Goal: Task Accomplishment & Management: Complete application form

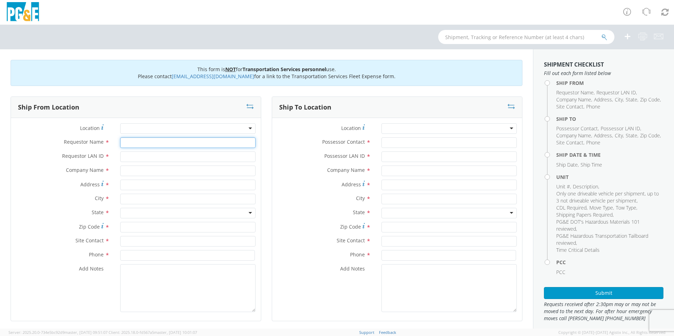
click at [223, 141] on input "Requestor Name *" at bounding box center [187, 142] width 135 height 11
type input "[PERSON_NAME]"
click at [157, 158] on input "Requestor LAN ID *" at bounding box center [187, 156] width 135 height 11
type input "wxsh"
click at [158, 171] on input "text" at bounding box center [187, 171] width 135 height 11
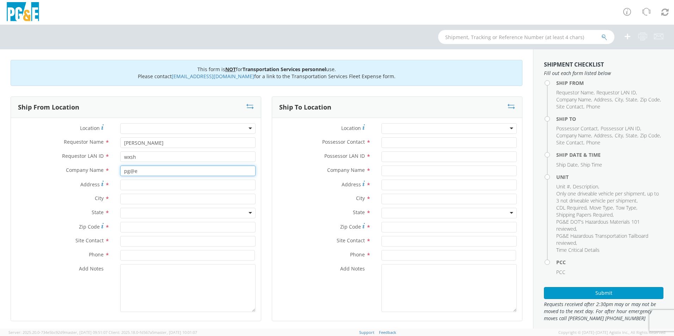
type input "pg@e"
click at [167, 187] on input "Address *" at bounding box center [187, 185] width 135 height 11
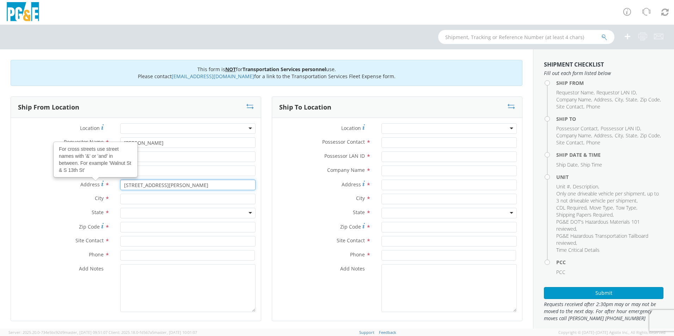
type input "[STREET_ADDRESS][PERSON_NAME]"
click at [139, 196] on input "text" at bounding box center [187, 199] width 135 height 11
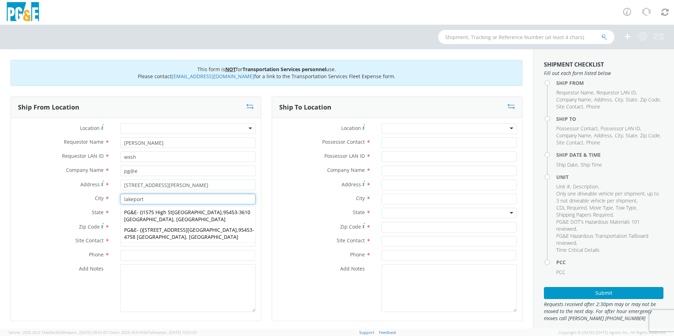
type input "lakeport"
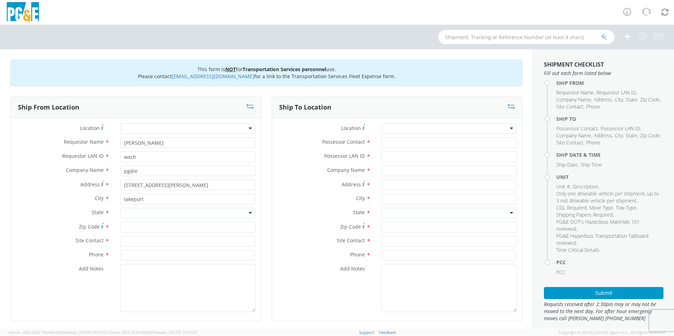
click at [62, 200] on label "City *" at bounding box center [63, 198] width 104 height 9
click at [160, 211] on div at bounding box center [187, 213] width 135 height 11
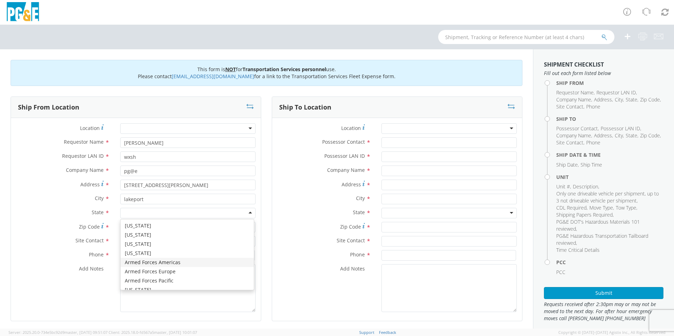
scroll to position [35, 0]
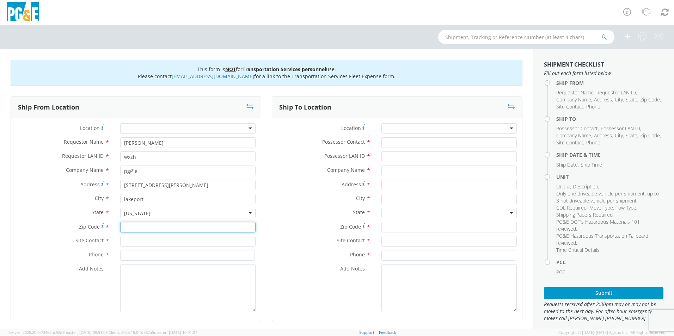
click at [142, 227] on input "Zip Code *" at bounding box center [187, 227] width 135 height 11
type input "6"
type input "95453"
click at [137, 243] on input "text" at bounding box center [187, 241] width 135 height 11
type input "[PERSON_NAME]"
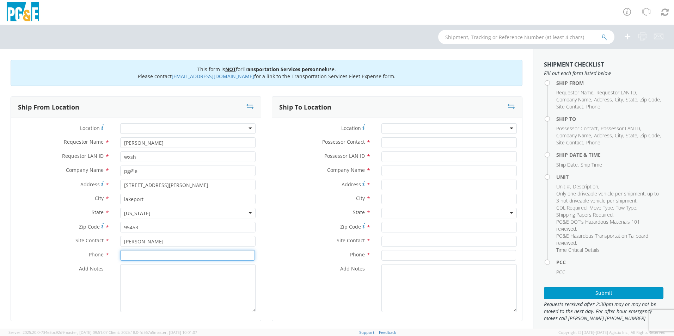
click at [134, 254] on input at bounding box center [187, 255] width 135 height 11
type input "[PHONE_NUMBER]"
click at [142, 280] on textarea "Add Notes *" at bounding box center [187, 288] width 135 height 48
type textarea "gate #0001"
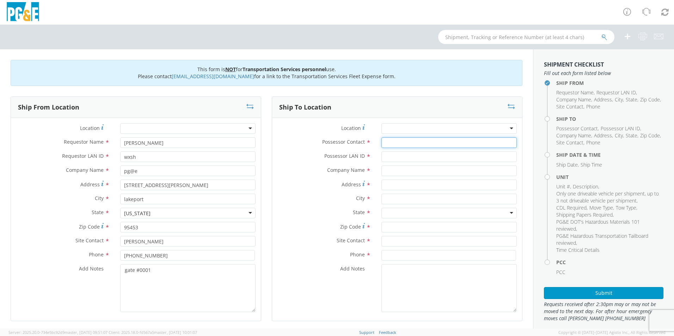
click at [406, 144] on input "Possessor Contact *" at bounding box center [448, 142] width 135 height 11
click at [407, 159] on input "Possessor LAN ID *" at bounding box center [448, 156] width 135 height 11
click at [416, 143] on input "wxsh" at bounding box center [448, 142] width 135 height 11
type input "w"
type input "[PERSON_NAME]"
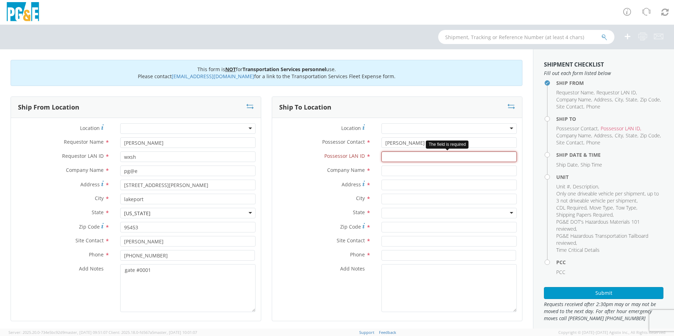
click at [394, 156] on input "Possessor LAN ID *" at bounding box center [448, 156] width 135 height 11
type input "wxsh"
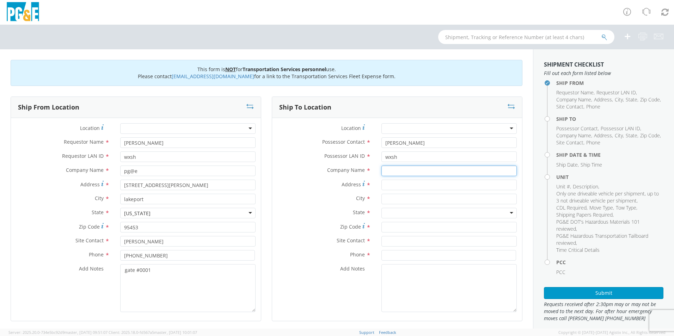
click at [395, 173] on input "text" at bounding box center [448, 171] width 135 height 11
type input "pg@e"
click at [404, 185] on input "Address *" at bounding box center [448, 185] width 135 height 11
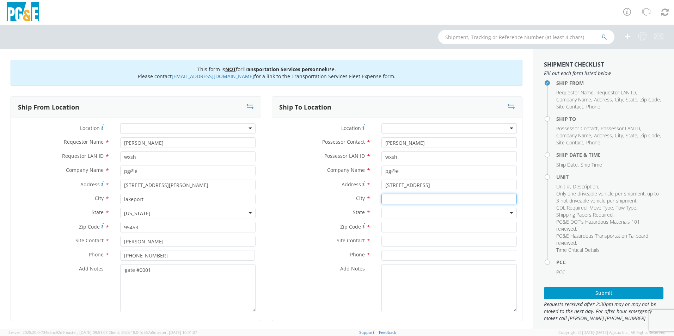
click at [421, 199] on input "text" at bounding box center [448, 199] width 135 height 11
drag, startPoint x: 408, startPoint y: 188, endPoint x: 403, endPoint y: 186, distance: 5.4
type input "[STREET_ADDRESS]"
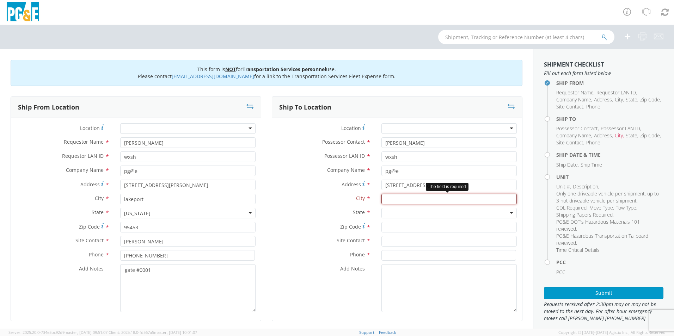
click at [413, 201] on input "text" at bounding box center [448, 199] width 135 height 11
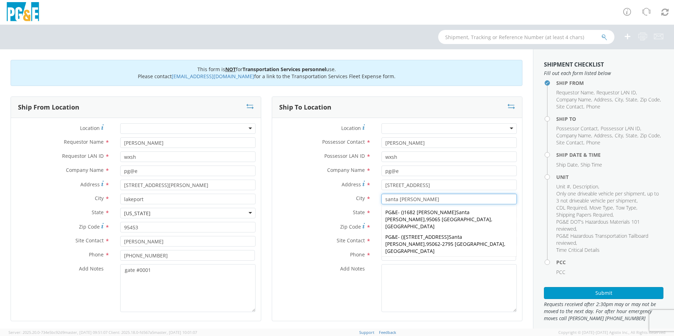
type input "santa [PERSON_NAME]"
click at [319, 205] on div "City * [GEOGRAPHIC_DATA][PERSON_NAME][PERSON_NAME] PG&E - ( ) [STREET_ADDRESS][…" at bounding box center [397, 201] width 250 height 14
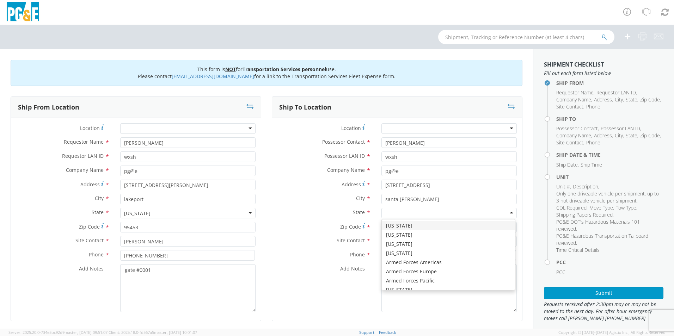
click at [396, 210] on div at bounding box center [448, 213] width 135 height 11
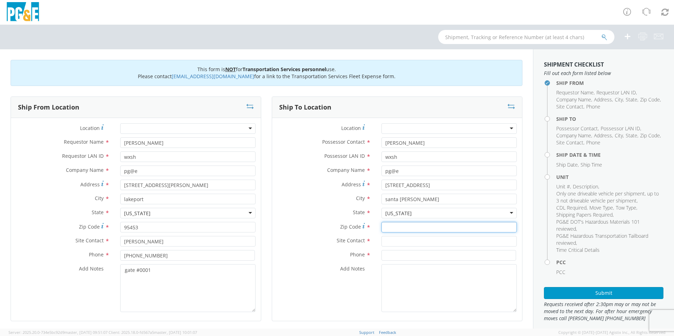
click at [405, 229] on input "Zip Code *" at bounding box center [448, 227] width 135 height 11
type input "95062"
click at [404, 242] on input "text" at bounding box center [448, 241] width 135 height 11
type input "[PERSON_NAME]"
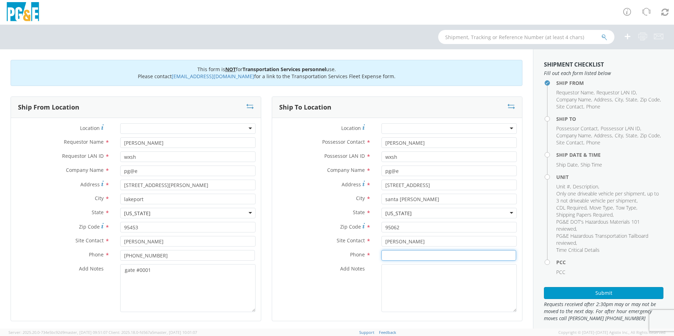
click at [387, 252] on input at bounding box center [448, 255] width 135 height 11
type input "[PHONE_NUMBER]"
click at [325, 272] on label "Add Notes *" at bounding box center [324, 268] width 104 height 9
click at [381, 272] on textarea "Add Notes *" at bounding box center [448, 288] width 135 height 48
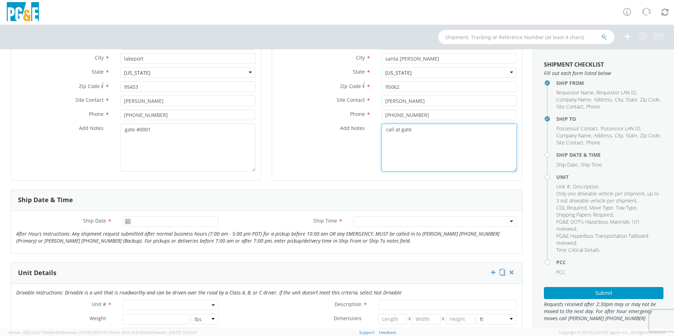
scroll to position [141, 0]
type textarea "call at gate"
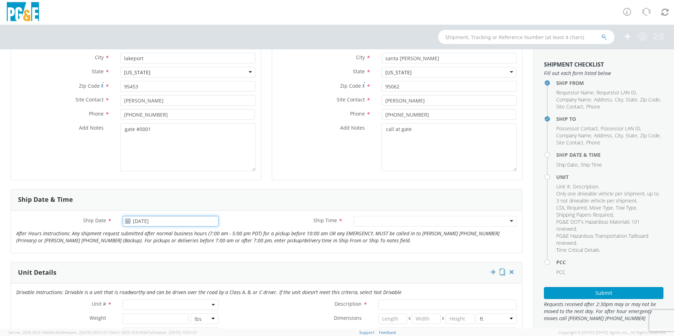
click at [126, 224] on input "[DATE]" at bounding box center [171, 221] width 96 height 11
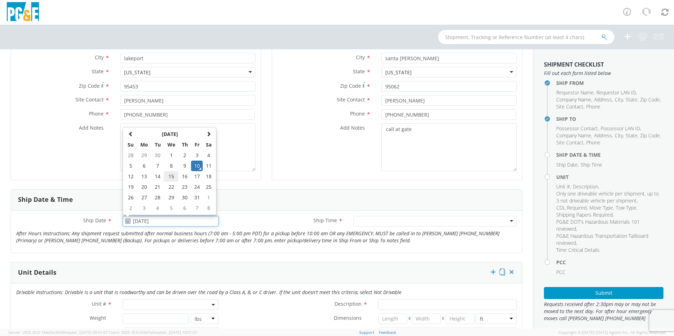
click at [169, 176] on td "15" at bounding box center [171, 176] width 15 height 11
type input "[DATE]"
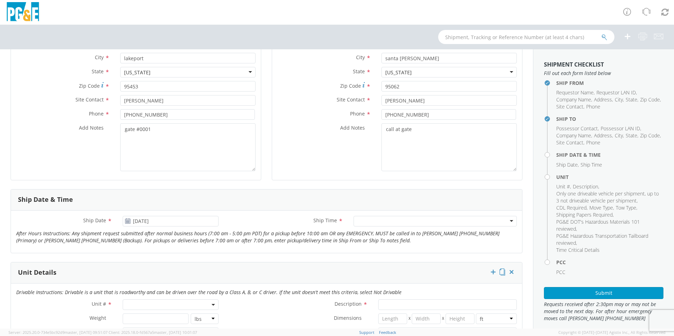
click at [359, 222] on div at bounding box center [434, 221] width 163 height 11
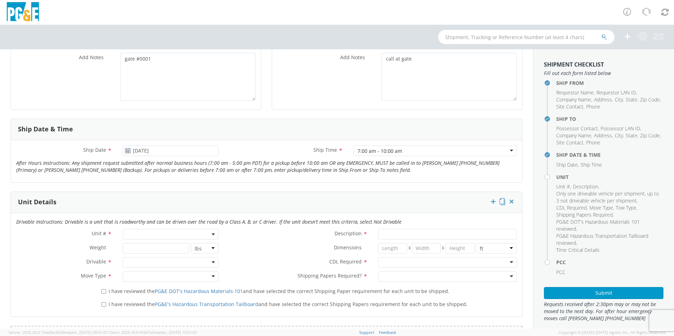
scroll to position [247, 0]
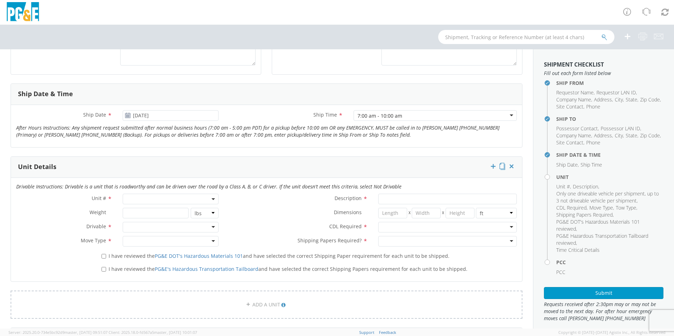
click at [149, 199] on span at bounding box center [171, 199] width 96 height 11
click at [238, 205] on div "Description *" at bounding box center [373, 201] width 298 height 14
click at [168, 202] on span at bounding box center [171, 199] width 96 height 11
click at [163, 210] on input "search" at bounding box center [169, 210] width 91 height 11
click at [250, 211] on label "Dimensions *" at bounding box center [298, 212] width 149 height 9
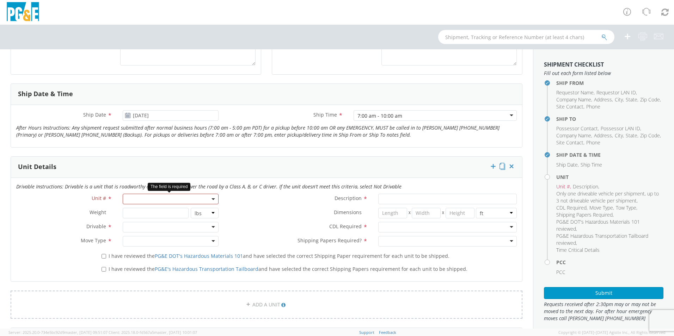
click at [167, 197] on span at bounding box center [171, 199] width 96 height 11
click at [172, 211] on input "search" at bounding box center [169, 210] width 91 height 11
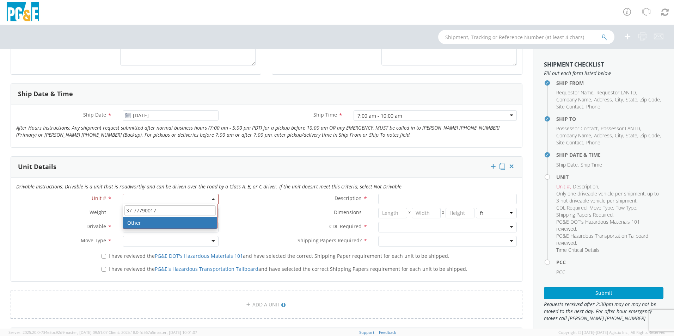
type input "37-77790017"
click at [248, 209] on label "Dimensions *" at bounding box center [298, 212] width 149 height 9
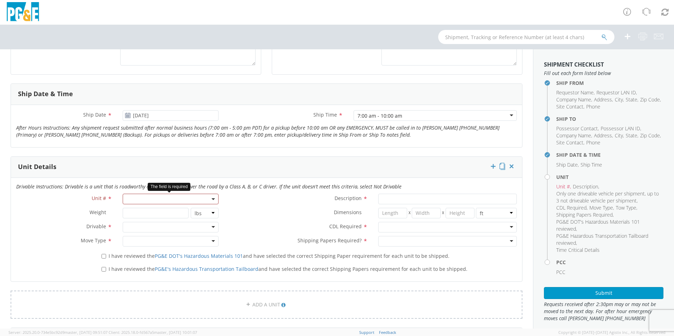
click at [190, 197] on span at bounding box center [171, 199] width 96 height 11
click at [178, 210] on input "search" at bounding box center [169, 210] width 91 height 11
click at [154, 213] on input "37-77790017" at bounding box center [169, 210] width 91 height 11
type input "37-77790017"
select select "Other"
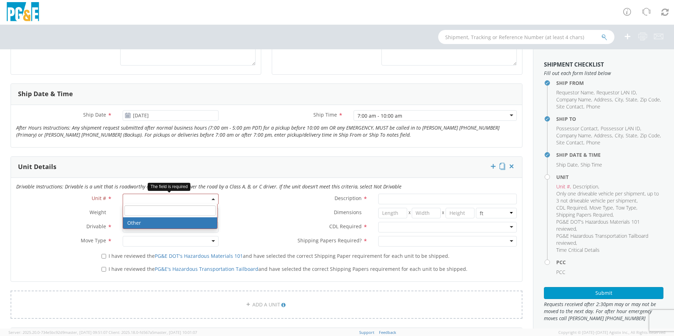
select select "? undefined:undefined ?"
click at [161, 200] on span "Other" at bounding box center [170, 199] width 88 height 7
click at [158, 210] on input "search" at bounding box center [169, 210] width 91 height 11
type input "37-77790017"
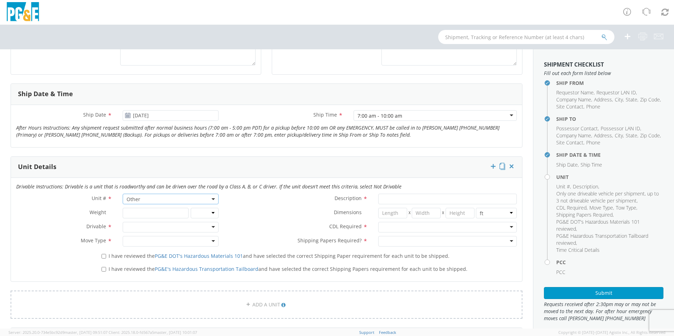
click at [208, 200] on span "Other" at bounding box center [170, 199] width 88 height 7
click at [191, 212] on input "search" at bounding box center [169, 210] width 91 height 11
click at [132, 209] on input "900017" at bounding box center [169, 210] width 91 height 11
type input "90017"
click at [241, 209] on label "Dimensions *" at bounding box center [298, 212] width 149 height 9
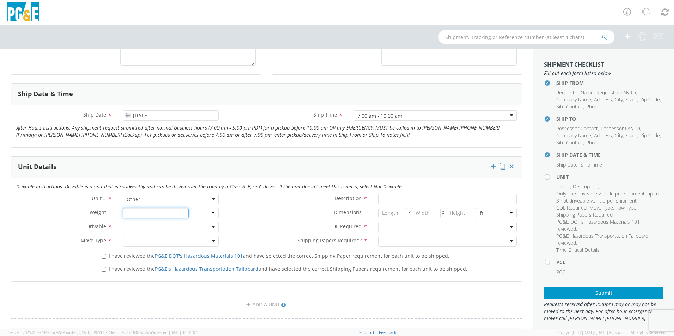
click at [172, 210] on input "number" at bounding box center [156, 213] width 66 height 11
click at [215, 227] on div at bounding box center [171, 227] width 96 height 11
click at [201, 242] on div at bounding box center [171, 241] width 96 height 11
drag, startPoint x: 103, startPoint y: 255, endPoint x: 103, endPoint y: 261, distance: 5.7
click at [104, 255] on input "I have reviewed the PG&E DOT's Hazardous Materials 101 and have selected the co…" at bounding box center [103, 256] width 5 height 5
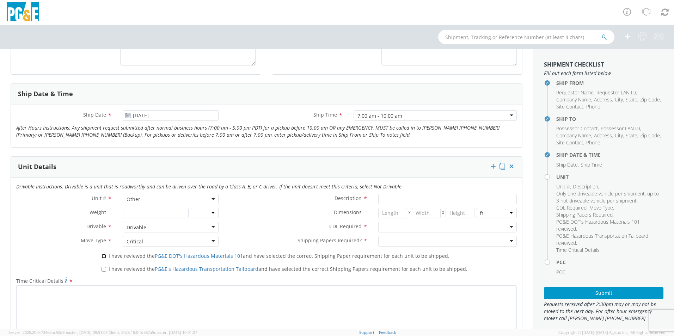
checkbox input "true"
click at [101, 269] on input "I have reviewed the PG&E's Hazardous Transportation Tailboard and have selected…" at bounding box center [103, 269] width 5 height 5
checkbox input "true"
click at [211, 212] on select "lbs kgs" at bounding box center [205, 213] width 28 height 11
select select "LBS"
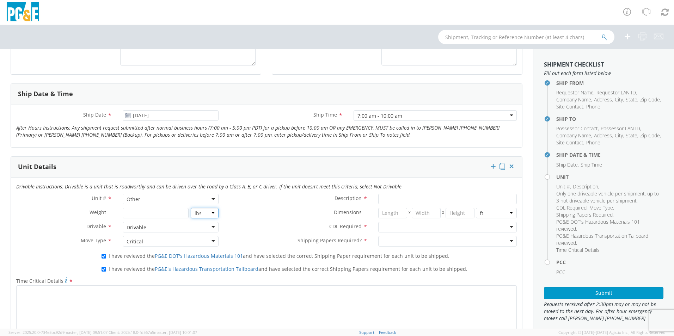
click at [191, 208] on select "lbs kgs" at bounding box center [205, 213] width 28 height 11
click at [174, 212] on input "number" at bounding box center [156, 213] width 66 height 11
type input "4"
click at [235, 201] on label "Description *" at bounding box center [298, 198] width 149 height 9
click at [378, 201] on input "Description *" at bounding box center [447, 199] width 138 height 11
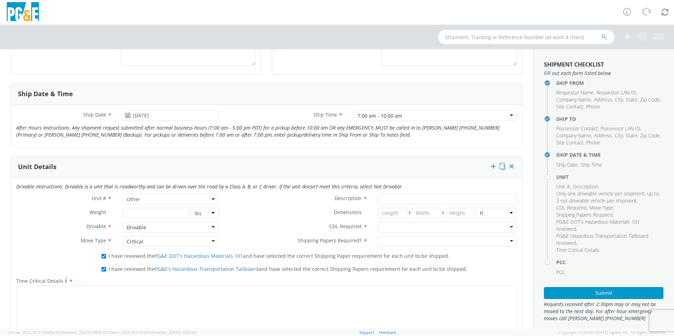
click at [213, 201] on span at bounding box center [213, 199] width 1 height 11
click at [193, 211] on input "search" at bounding box center [169, 210] width 91 height 11
click at [129, 200] on span "Other" at bounding box center [170, 199] width 88 height 7
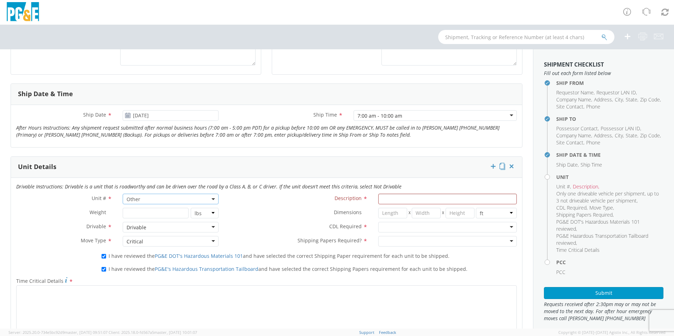
click at [246, 208] on label "Dimensions *" at bounding box center [298, 212] width 149 height 9
click at [381, 197] on input "Description *" at bounding box center [447, 199] width 138 height 11
type input "100' bucket 6x6"
click at [292, 215] on label "Dimensions *" at bounding box center [298, 212] width 149 height 9
click at [453, 225] on div at bounding box center [447, 227] width 138 height 11
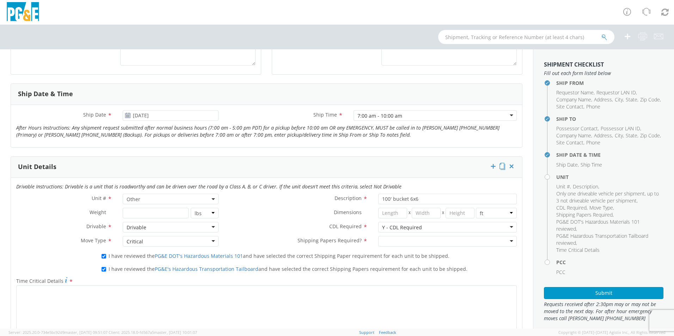
click at [418, 241] on div at bounding box center [447, 241] width 138 height 11
click at [274, 230] on label "CDL Required *" at bounding box center [298, 226] width 149 height 9
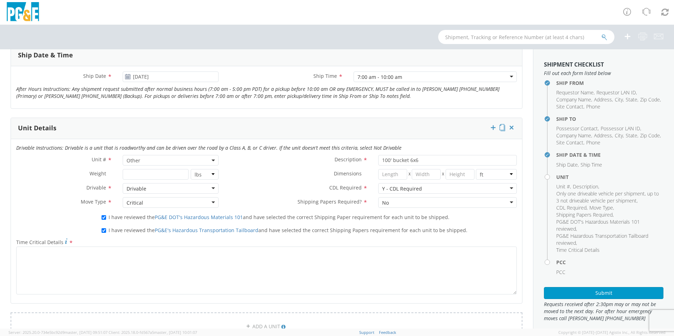
scroll to position [352, 0]
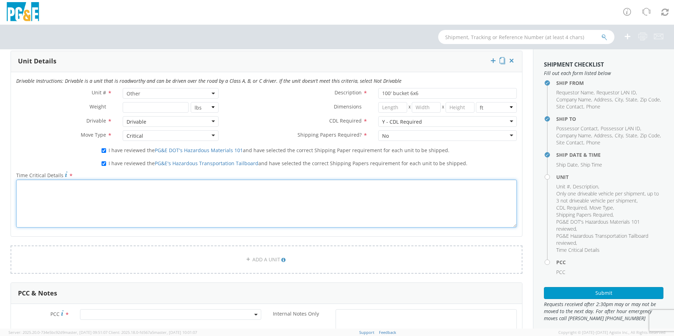
click at [225, 189] on textarea "Time Critical Details *" at bounding box center [266, 204] width 500 height 48
type textarea "move for job deployment"
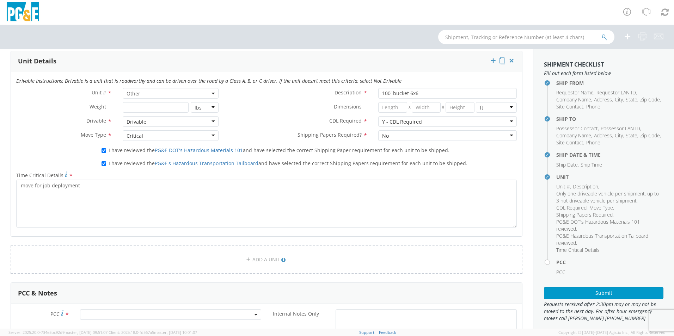
click at [188, 236] on div "Drivable Instructions: Drivable is a unit that is roadworthy and can be driven …" at bounding box center [266, 154] width 511 height 164
click at [205, 92] on span "Other" at bounding box center [170, 93] width 88 height 7
click at [203, 106] on input "search" at bounding box center [169, 105] width 91 height 11
click at [157, 102] on input "search" at bounding box center [169, 105] width 91 height 11
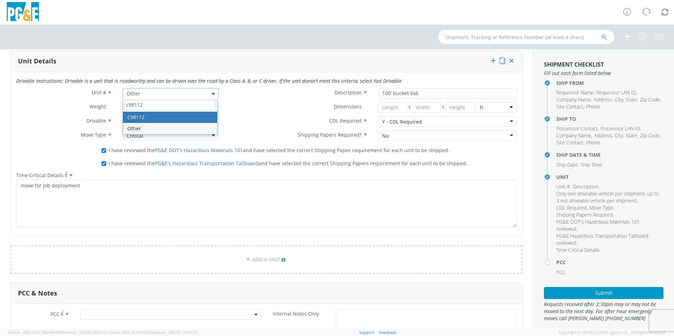
type input "c98112"
type input "TRUCK; MATERIAL HANDLER: 90' & OVER"
select select "C98112"
select select "? object:null ?"
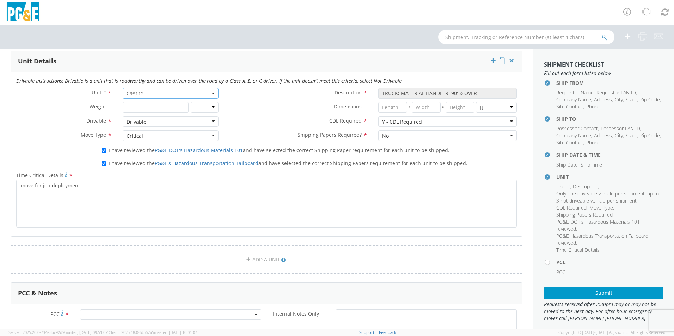
click at [253, 107] on label "Dimensions *" at bounding box center [298, 106] width 149 height 9
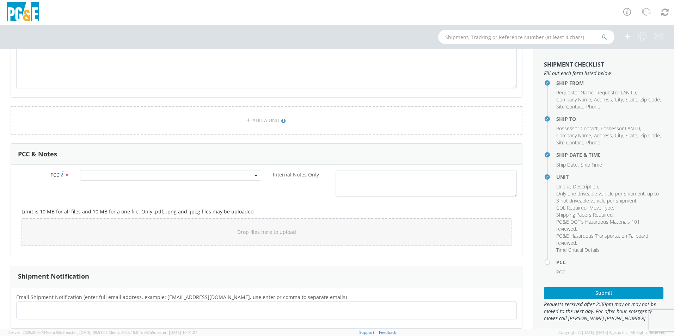
scroll to position [493, 0]
click at [159, 174] on span at bounding box center [170, 173] width 181 height 11
click at [159, 185] on input "number" at bounding box center [169, 185] width 175 height 11
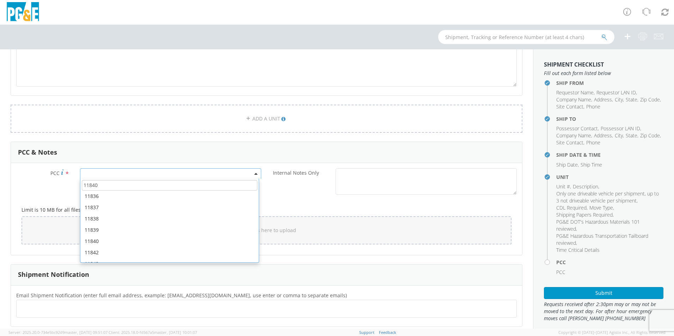
scroll to position [282, 0]
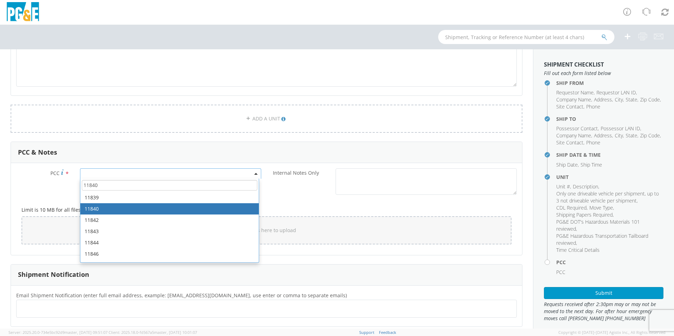
type input "11840"
select select "11840"
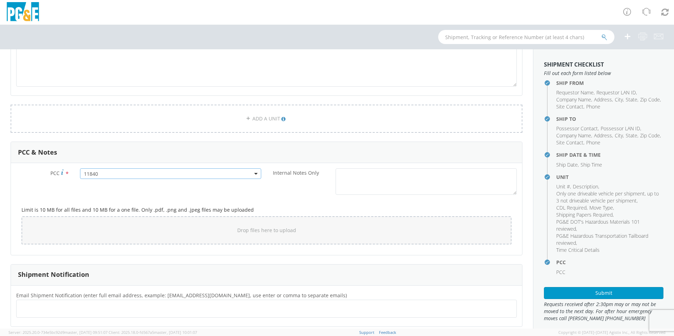
click at [129, 197] on div "PCC * 11840 11840 Internal Notes Only *" at bounding box center [266, 183] width 511 height 30
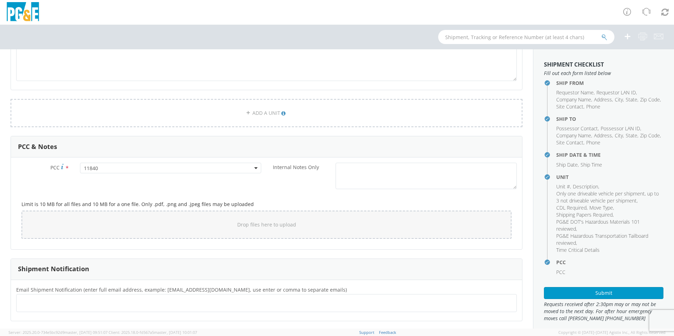
scroll to position [570, 0]
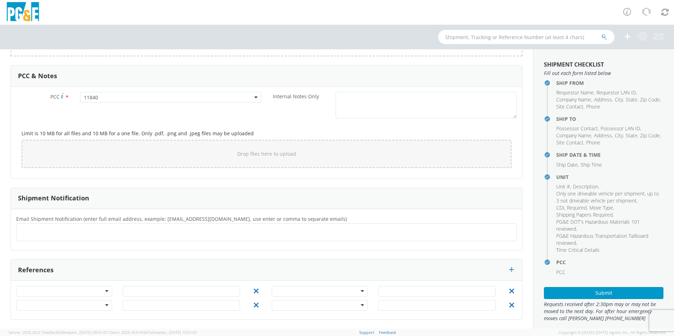
click at [104, 292] on div at bounding box center [64, 291] width 96 height 11
click at [112, 270] on div "References" at bounding box center [266, 270] width 511 height 21
click at [118, 229] on ul at bounding box center [266, 232] width 494 height 12
type input "[EMAIL_ADDRESS][DOMAIN_NAME]"
click at [126, 248] on div "Email Shipment Notification (enter full email address, example: [EMAIL_ADDRESS]…" at bounding box center [266, 230] width 511 height 42
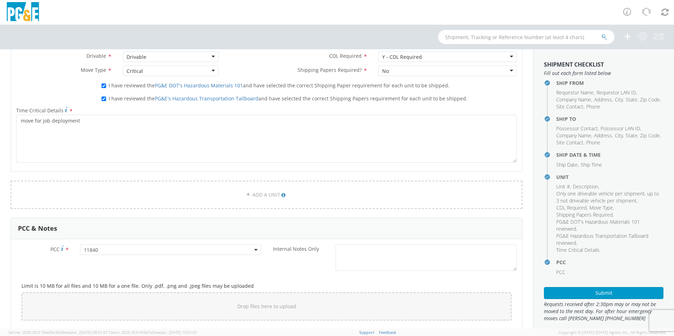
scroll to position [429, 0]
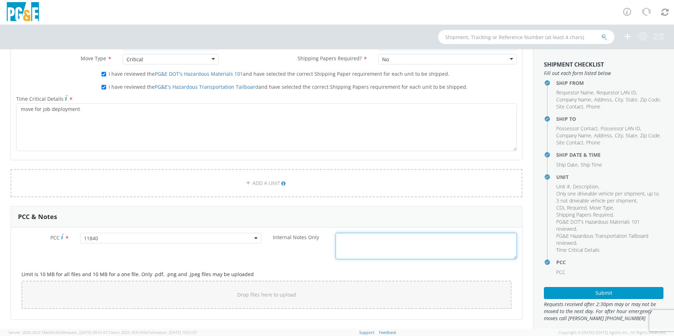
click at [349, 246] on textarea "Internal Notes Only *" at bounding box center [425, 246] width 181 height 26
type textarea "[PERSON_NAME] at [GEOGRAPHIC_DATA] towing will pick up [DATE] morning."
click at [445, 268] on div "Limit is 10 MB for all files and 10 MB for a one file. Only .pdf, .png and .jpe…" at bounding box center [266, 288] width 500 height 51
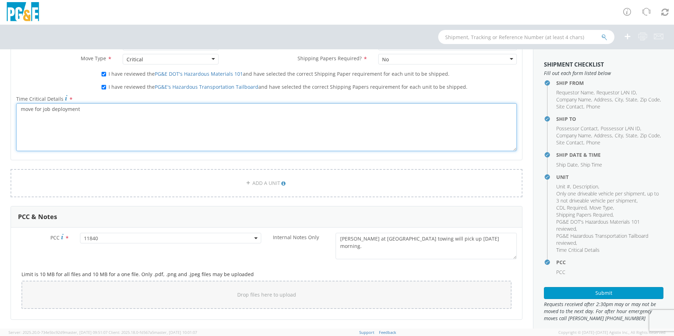
click at [92, 110] on textarea "move for job deployment" at bounding box center [266, 127] width 500 height 48
click at [199, 110] on textarea "move for job deployment. [PERSON_NAME] from [GEOGRAPHIC_DATA] will pick up [DAT…" at bounding box center [266, 127] width 500 height 48
click at [219, 112] on textarea "move for job deployment. [PERSON_NAME] from [GEOGRAPHIC_DATA] will pick up [DAT…" at bounding box center [266, 127] width 500 height 48
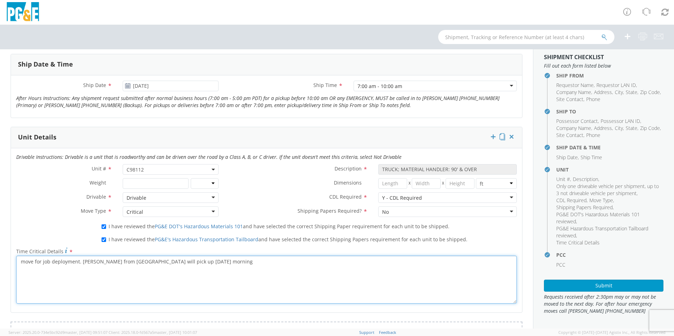
scroll to position [352, 0]
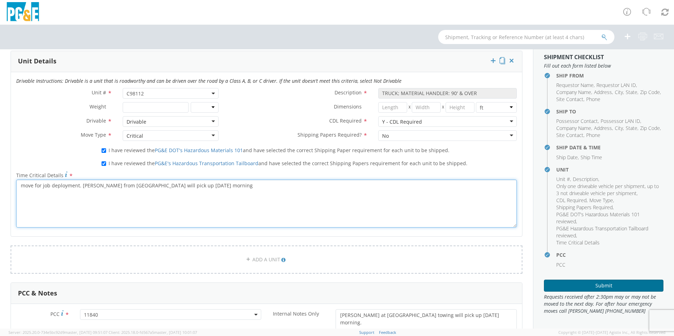
type textarea "move for job deployment. [PERSON_NAME] from [GEOGRAPHIC_DATA] will pick up [DAT…"
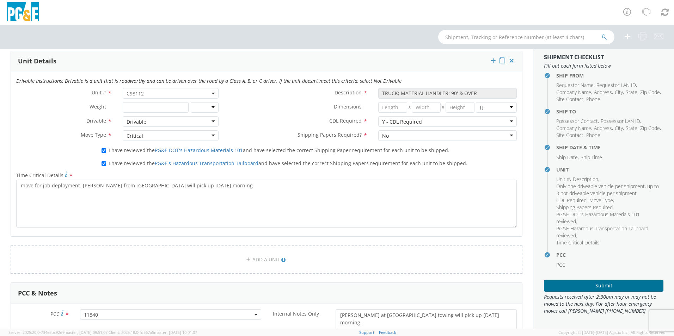
click at [602, 285] on button "Submit" at bounding box center [603, 286] width 119 height 12
